Goal: Task Accomplishment & Management: Complete application form

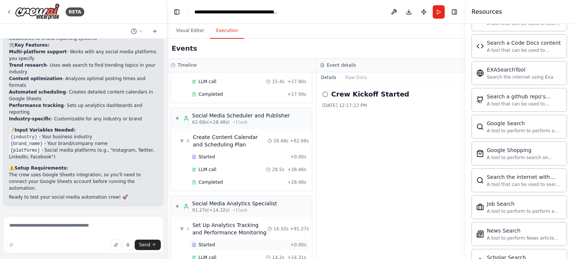
scroll to position [191, 0]
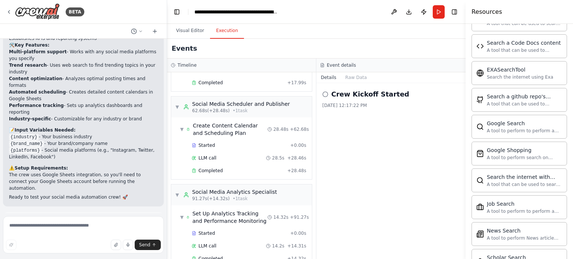
click at [325, 94] on icon at bounding box center [325, 94] width 6 height 6
click at [361, 76] on button "Raw Data" at bounding box center [356, 77] width 31 height 10
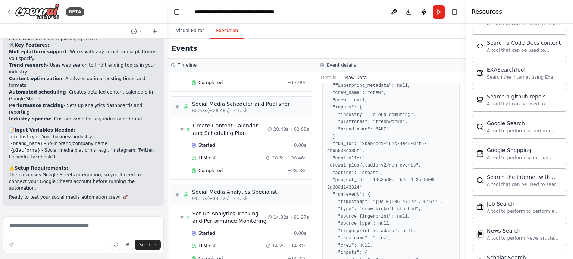
scroll to position [0, 0]
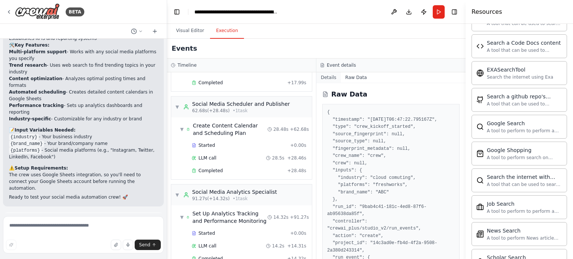
click at [326, 76] on button "Details" at bounding box center [328, 77] width 25 height 10
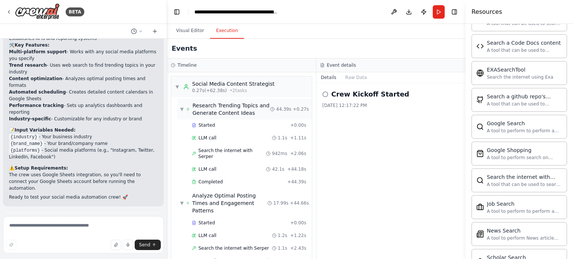
click at [205, 104] on span "Research Trending Topics and Generate Content Ideas" at bounding box center [231, 109] width 78 height 15
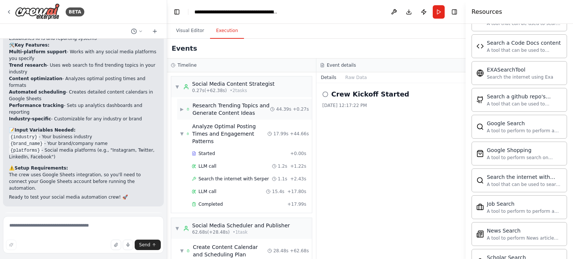
click at [210, 110] on span "Research Trending Topics and Generate Content Ideas" at bounding box center [231, 109] width 78 height 15
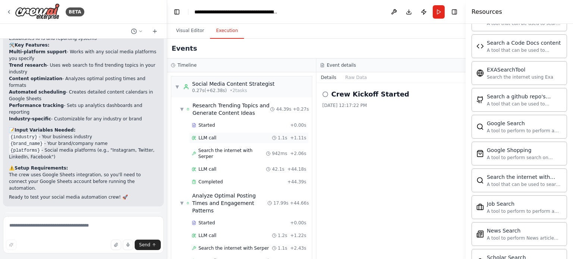
click at [207, 137] on span "LLM call" at bounding box center [207, 138] width 18 height 6
click at [208, 145] on div "Search the internet with Serper 942ms + 2.06s" at bounding box center [243, 153] width 132 height 17
click at [209, 149] on span "Search the internet with Serper" at bounding box center [232, 154] width 68 height 12
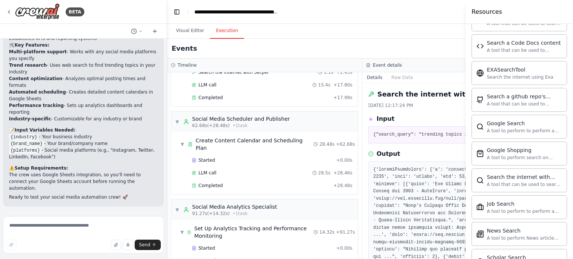
scroll to position [183, 0]
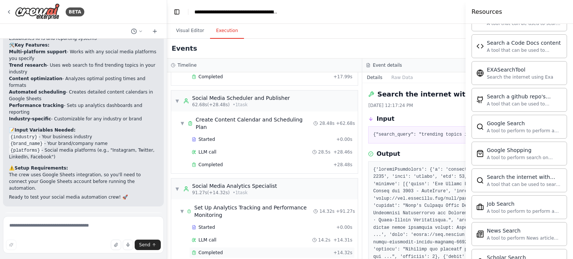
click at [211, 250] on span "Completed" at bounding box center [210, 253] width 24 height 6
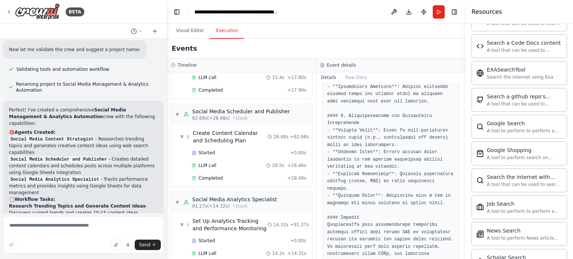
scroll to position [811, 0]
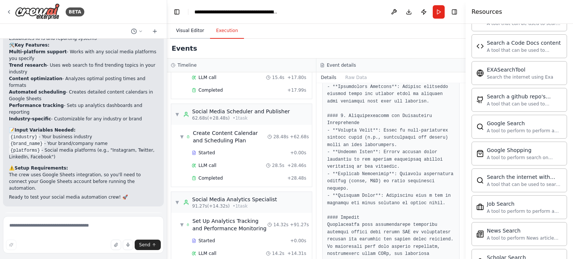
click at [195, 34] on button "Visual Editor" at bounding box center [190, 31] width 40 height 16
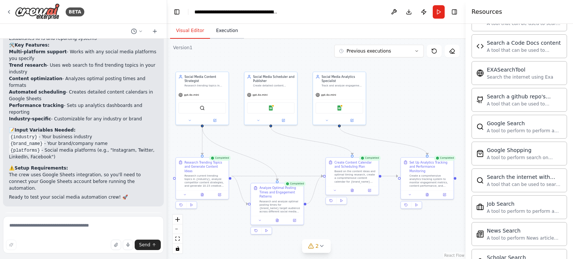
click at [218, 30] on button "Execution" at bounding box center [227, 31] width 34 height 16
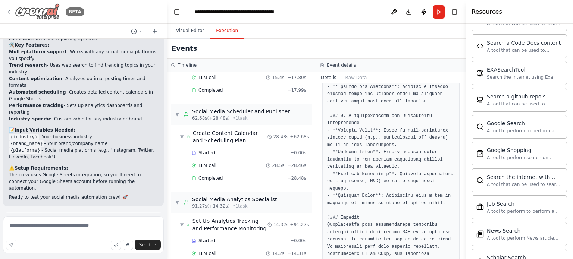
click at [38, 10] on img at bounding box center [37, 11] width 45 height 17
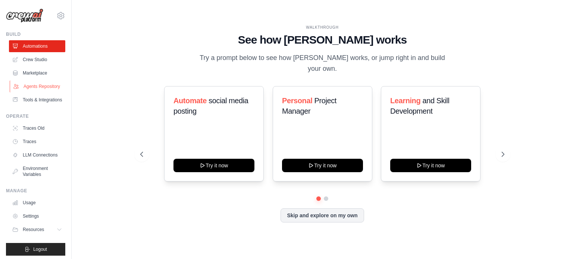
click at [30, 88] on link "Agents Repository" at bounding box center [38, 87] width 56 height 12
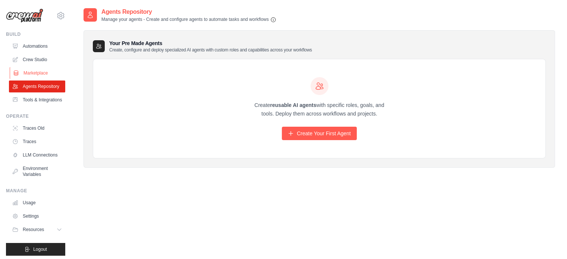
click at [25, 72] on link "Marketplace" at bounding box center [38, 73] width 56 height 12
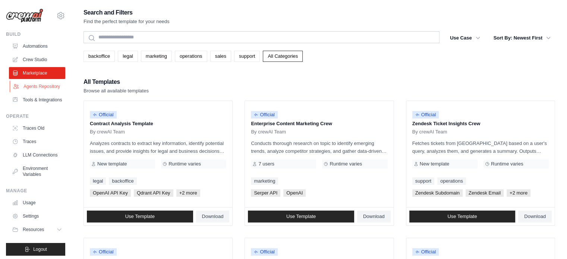
click at [32, 92] on link "Agents Repository" at bounding box center [38, 87] width 56 height 12
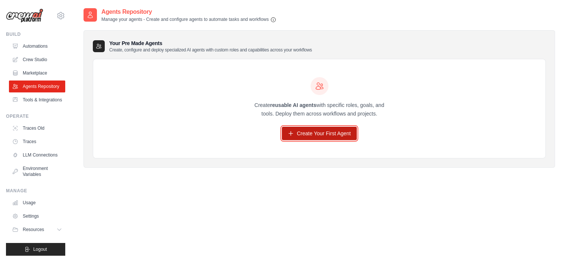
click at [317, 132] on link "Create Your First Agent" at bounding box center [319, 133] width 75 height 13
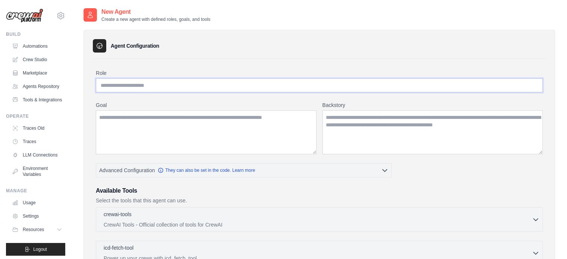
click at [134, 87] on input "Role" at bounding box center [319, 85] width 447 height 14
click at [133, 118] on textarea "Goal" at bounding box center [206, 132] width 221 height 44
click at [328, 121] on textarea "Backstory" at bounding box center [433, 132] width 221 height 44
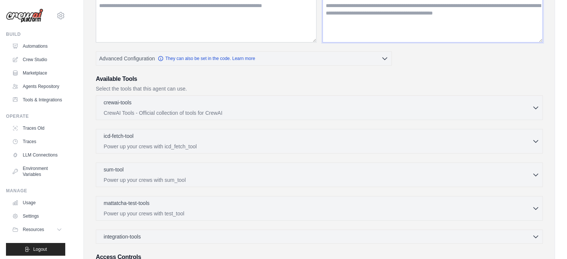
scroll to position [75, 0]
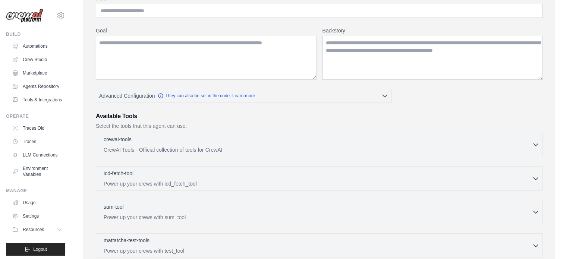
click at [236, 146] on p "CrewAI Tools - Official collection of tools for CrewAI" at bounding box center [318, 149] width 428 height 7
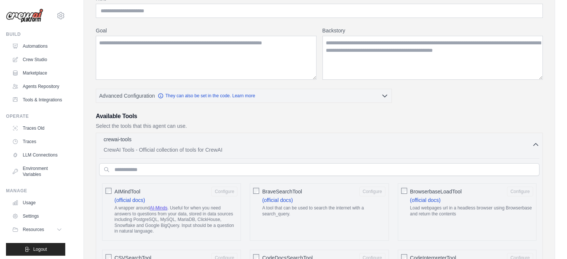
click at [236, 146] on p "CrewAI Tools - Official collection of tools for CrewAI" at bounding box center [318, 149] width 428 height 7
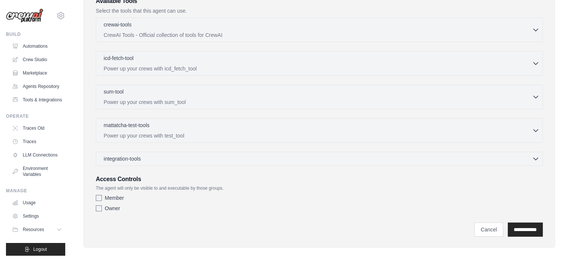
scroll to position [196, 0]
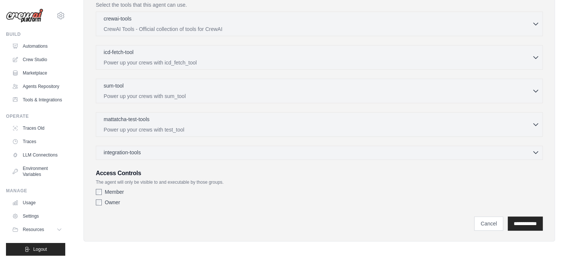
click at [212, 151] on div "integration-tools 0 selected" at bounding box center [322, 152] width 436 height 7
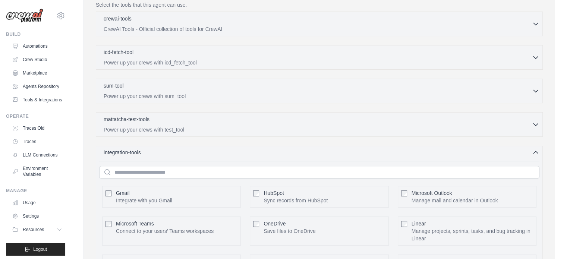
click at [212, 151] on div "integration-tools 0 selected" at bounding box center [322, 152] width 436 height 7
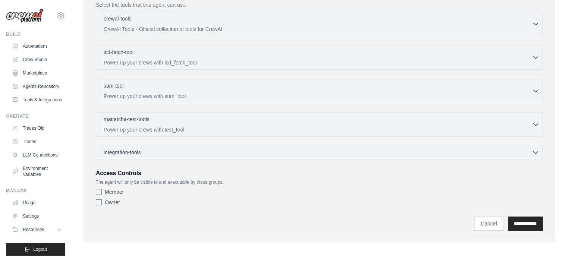
click at [212, 151] on div "integration-tools 0 selected" at bounding box center [322, 152] width 436 height 7
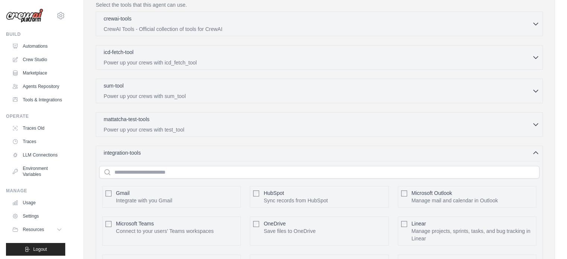
click at [183, 158] on div "integration-tools 0 selected Gmail HubSpot Microsoft Teams" at bounding box center [319, 260] width 447 height 229
click at [183, 157] on div "integration-tools 0 selected Gmail HubSpot Microsoft Teams" at bounding box center [319, 260] width 447 height 229
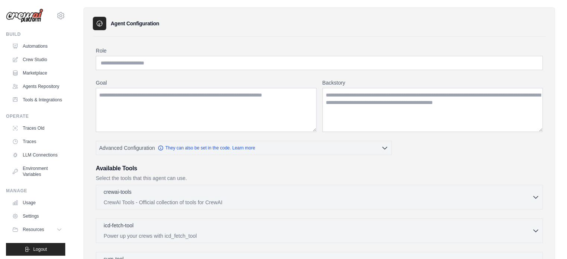
scroll to position [9, 0]
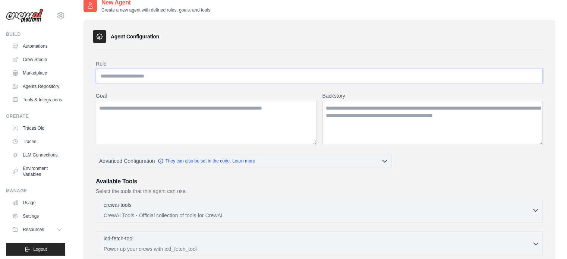
click at [146, 78] on input "Role" at bounding box center [319, 76] width 447 height 14
type input "*"
type input "**********"
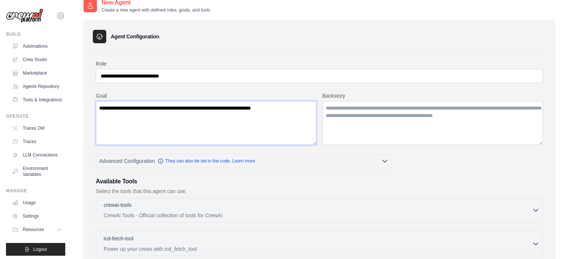
type textarea "**********"
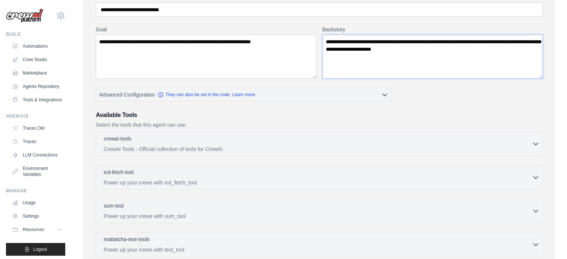
scroll to position [84, 0]
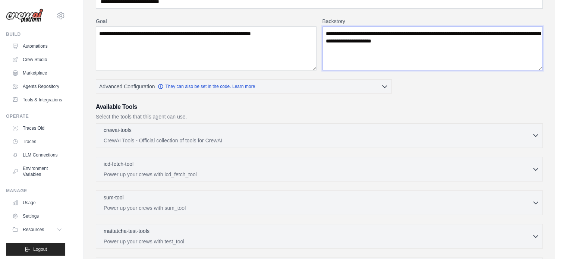
type textarea "**********"
click at [167, 137] on p "CrewAI Tools - Official collection of tools for CrewAI" at bounding box center [318, 140] width 428 height 7
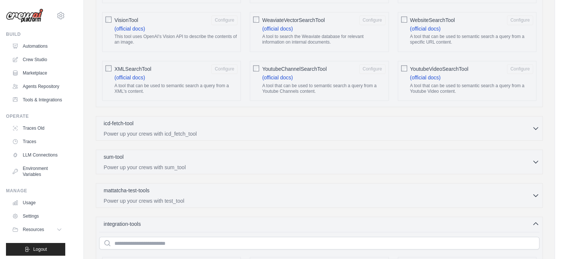
scroll to position [1352, 0]
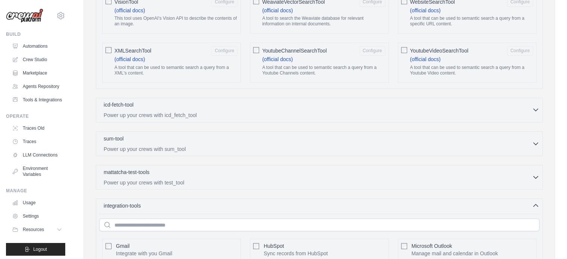
click at [194, 101] on div "icd-fetch-tool 0 selected" at bounding box center [318, 105] width 428 height 9
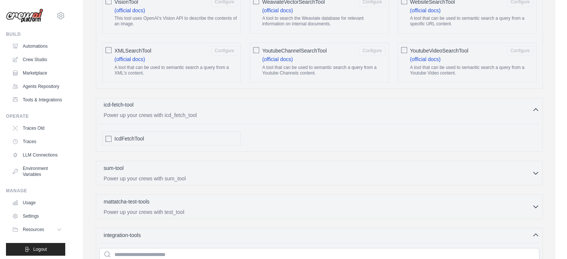
click at [194, 101] on div "icd-fetch-tool 0 selected" at bounding box center [318, 105] width 428 height 9
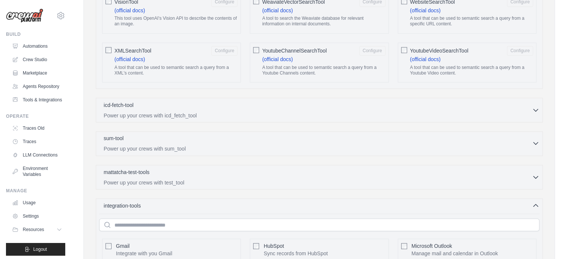
click at [191, 134] on div "sum-tool 0 selected" at bounding box center [318, 138] width 428 height 9
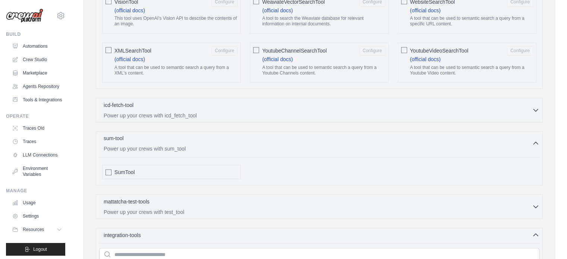
click at [191, 134] on div "sum-tool 0 selected" at bounding box center [318, 138] width 428 height 9
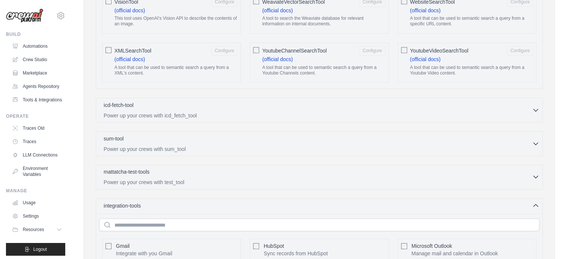
click at [181, 168] on div "mattatcha-test-tools 0 selected" at bounding box center [318, 172] width 428 height 9
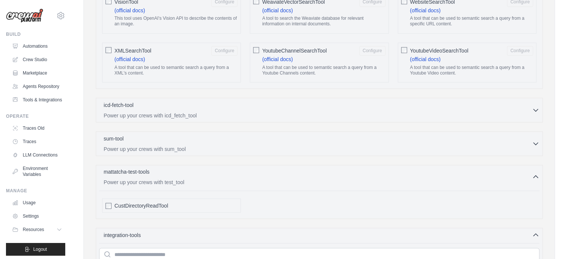
click at [181, 168] on div "mattatcha-test-tools 0 selected" at bounding box center [318, 172] width 428 height 9
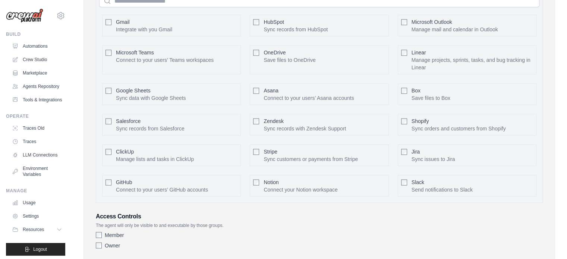
scroll to position [1599, 0]
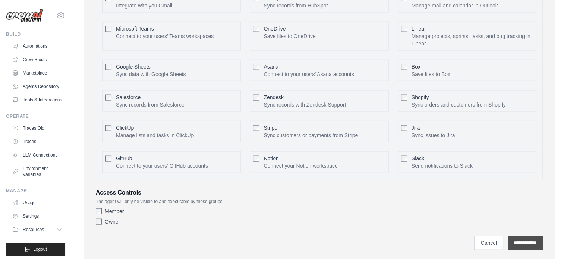
click at [509, 236] on input "**********" at bounding box center [525, 243] width 35 height 14
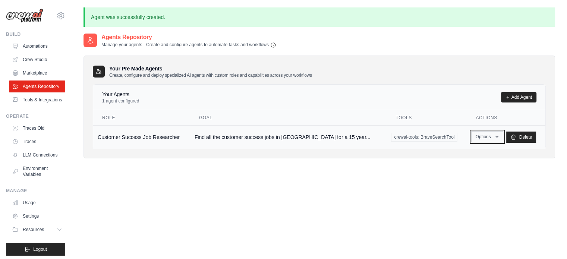
click at [477, 134] on button "Options" at bounding box center [487, 136] width 32 height 11
click at [461, 154] on link "Show" at bounding box center [477, 153] width 54 height 13
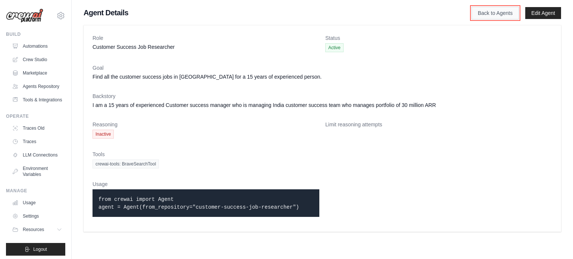
click at [494, 14] on link "Back to Agents" at bounding box center [494, 13] width 47 height 13
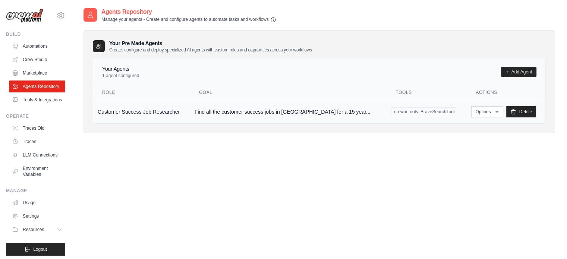
click at [409, 109] on span "crewai-tools: BraveSearchTool" at bounding box center [424, 111] width 66 height 9
